Goal: Task Accomplishment & Management: Manage account settings

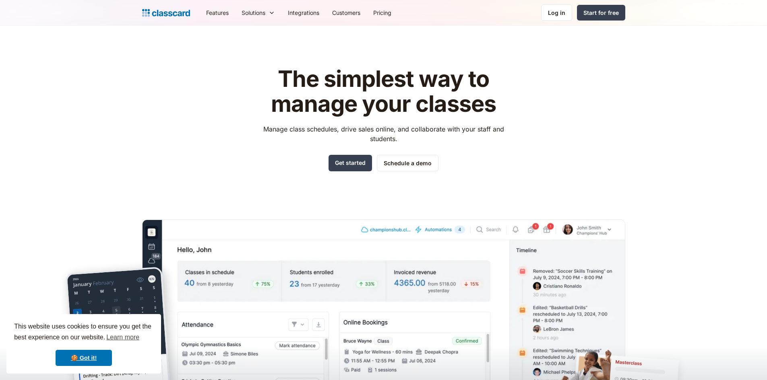
click at [546, 24] on div "Features Resources Blog The latest industry news, updates and info. Customer st…" at bounding box center [383, 13] width 767 height 26
click at [546, 19] on link "Log in" at bounding box center [556, 12] width 31 height 17
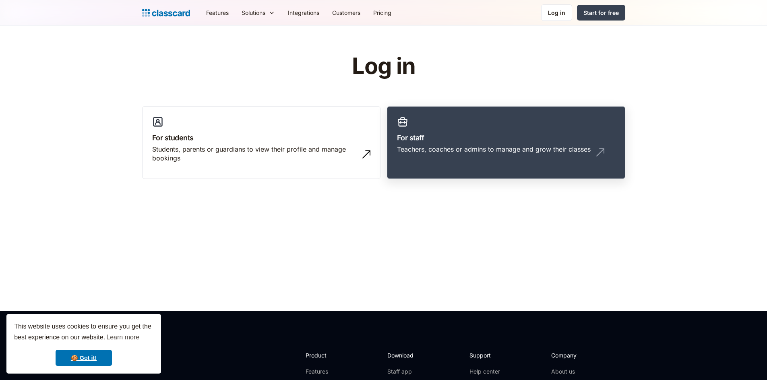
click at [420, 165] on link "For staff Teachers, coaches or admins to manage and grow their classes" at bounding box center [506, 142] width 238 height 73
